Goal: Information Seeking & Learning: Learn about a topic

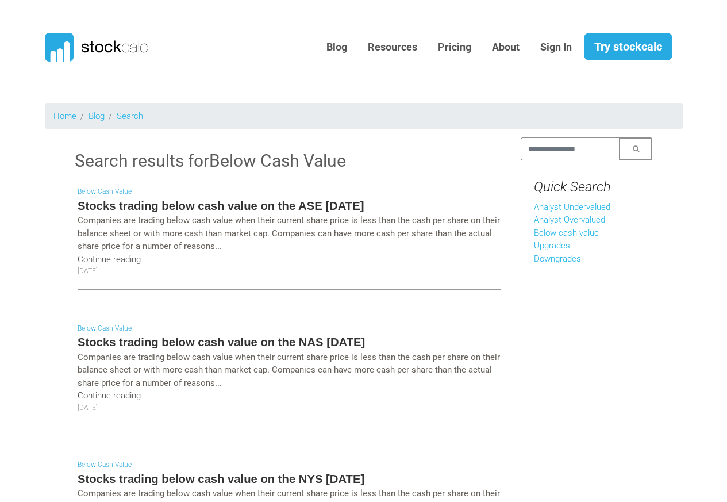
click at [176, 206] on h5 "Stocks trading below cash value on the ASE [DATE]" at bounding box center [289, 206] width 423 height 16
click at [122, 260] on link "Continue reading" at bounding box center [109, 259] width 63 height 10
click at [109, 259] on link "Continue reading" at bounding box center [109, 259] width 63 height 10
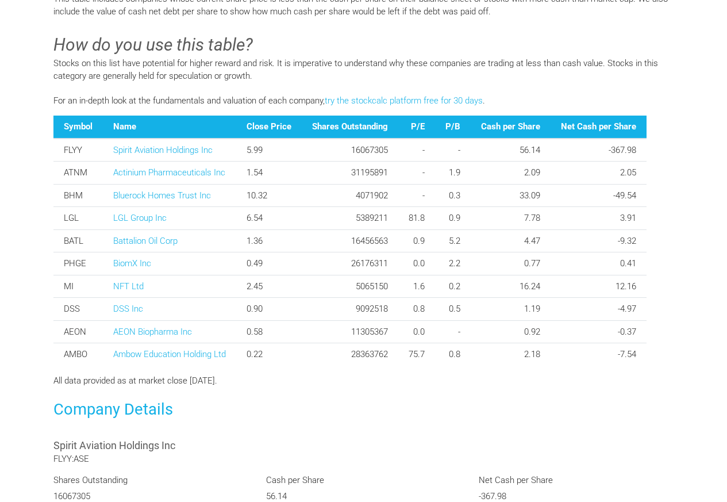
scroll to position [414, 0]
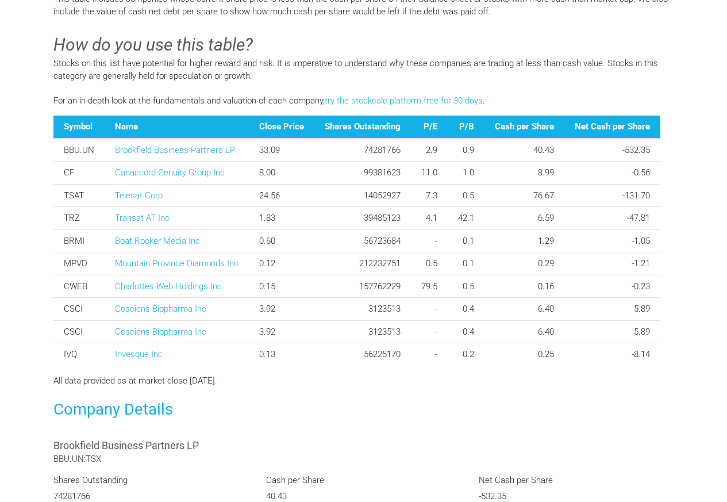
scroll to position [414, 0]
